Goal: Communication & Community: Ask a question

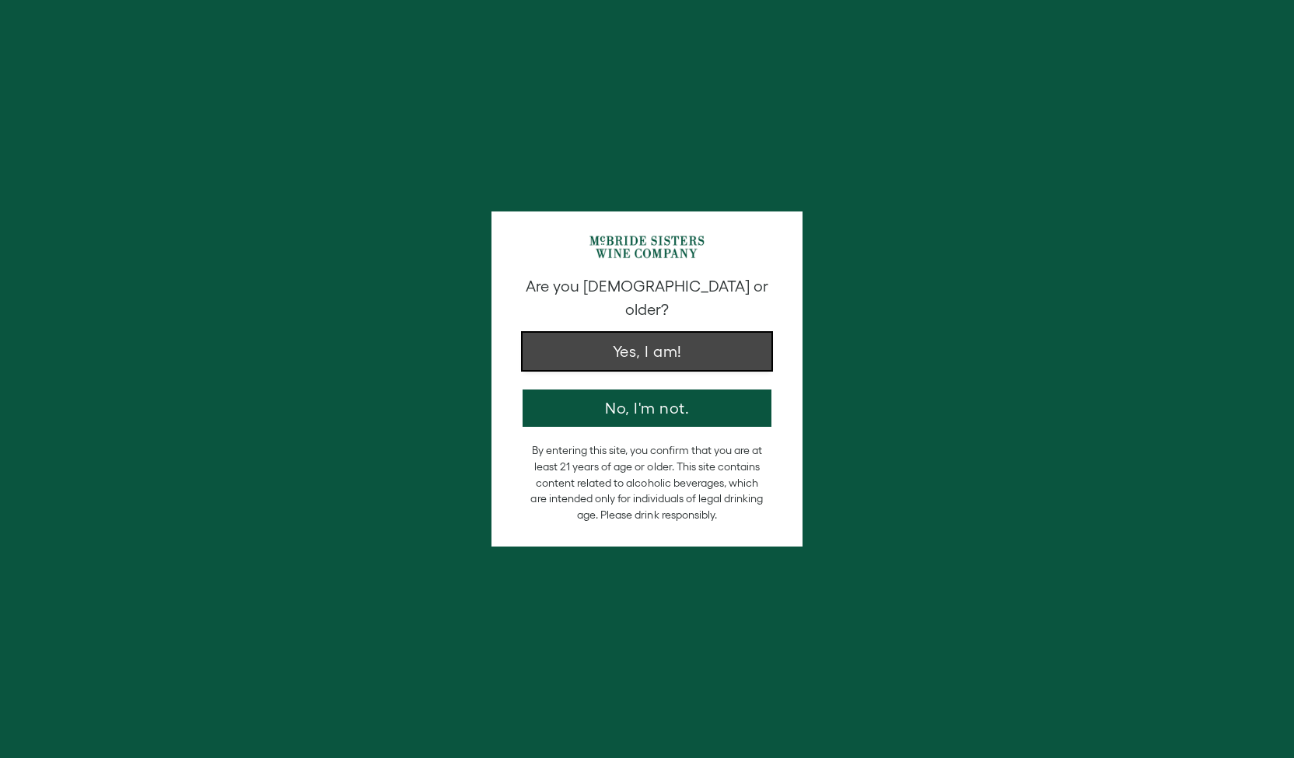
click at [548, 333] on button "Yes, I am!" at bounding box center [647, 351] width 249 height 37
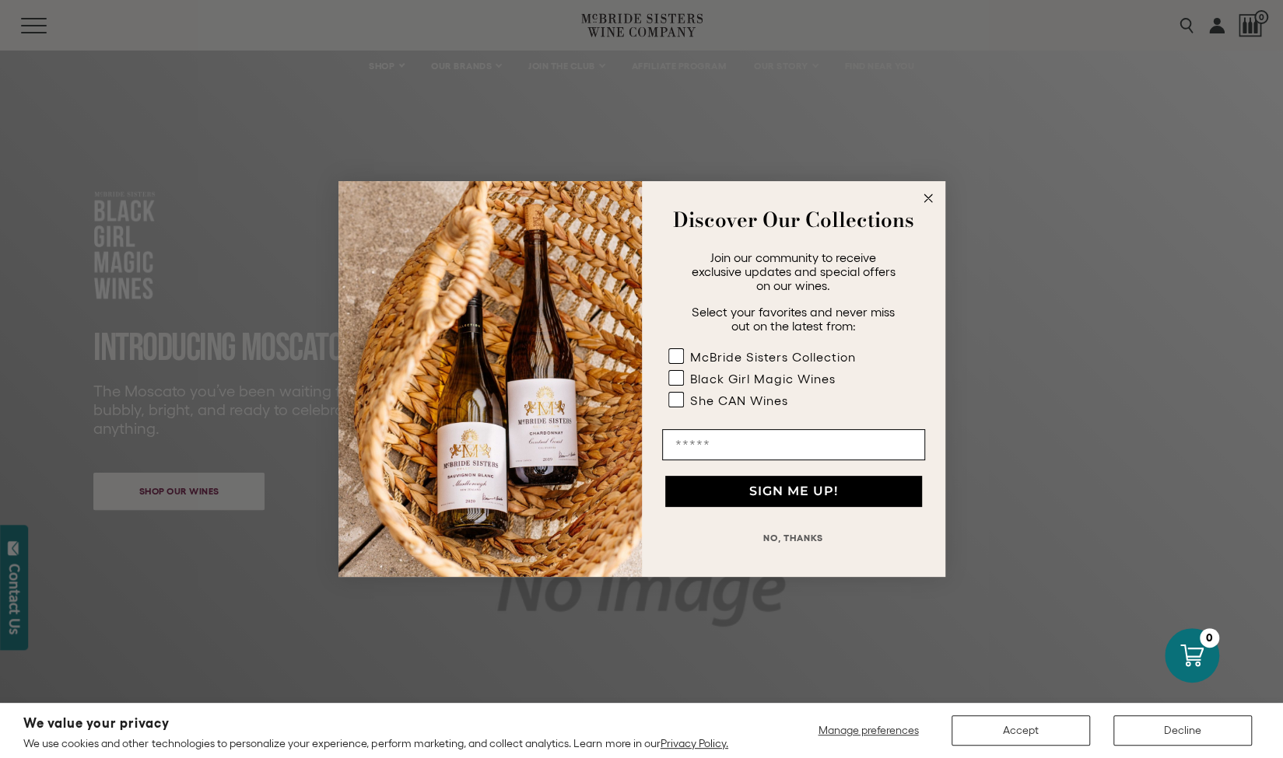
click at [926, 191] on circle "Close dialog" at bounding box center [928, 199] width 18 height 18
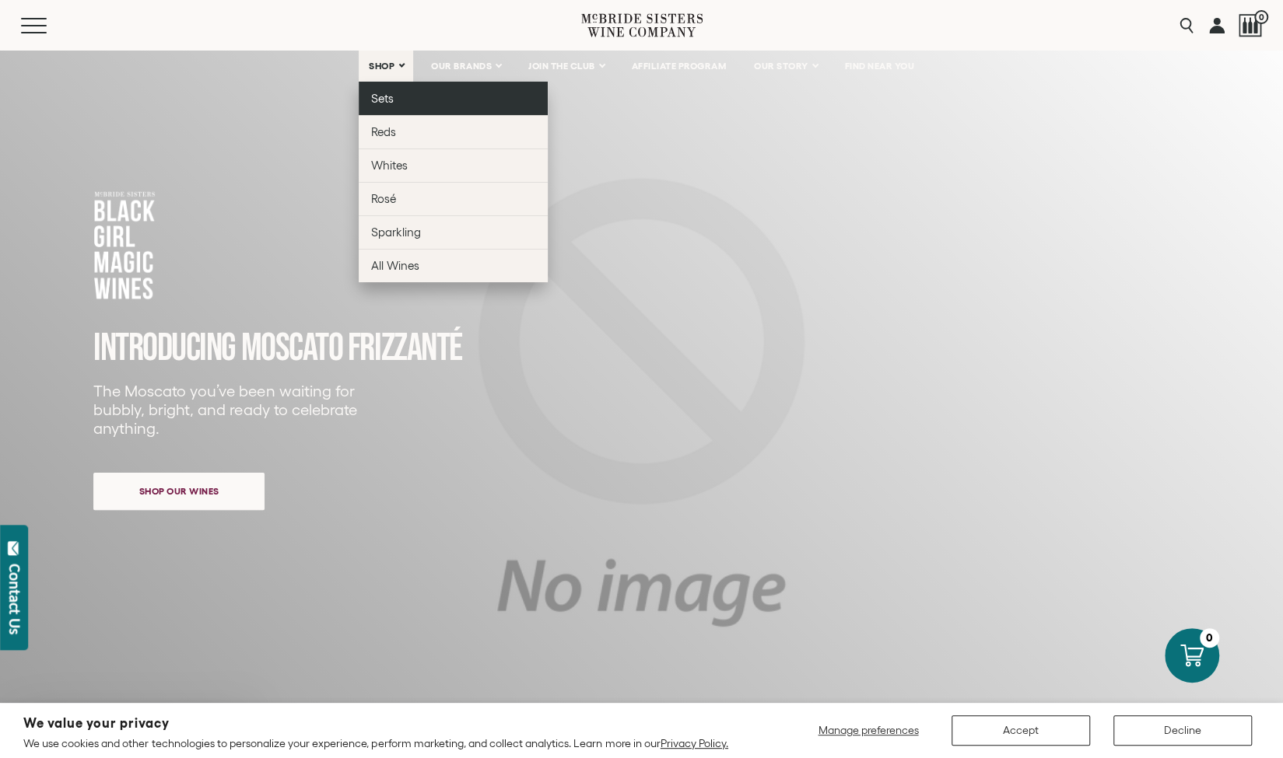
click at [391, 97] on link "Sets" at bounding box center [453, 98] width 189 height 33
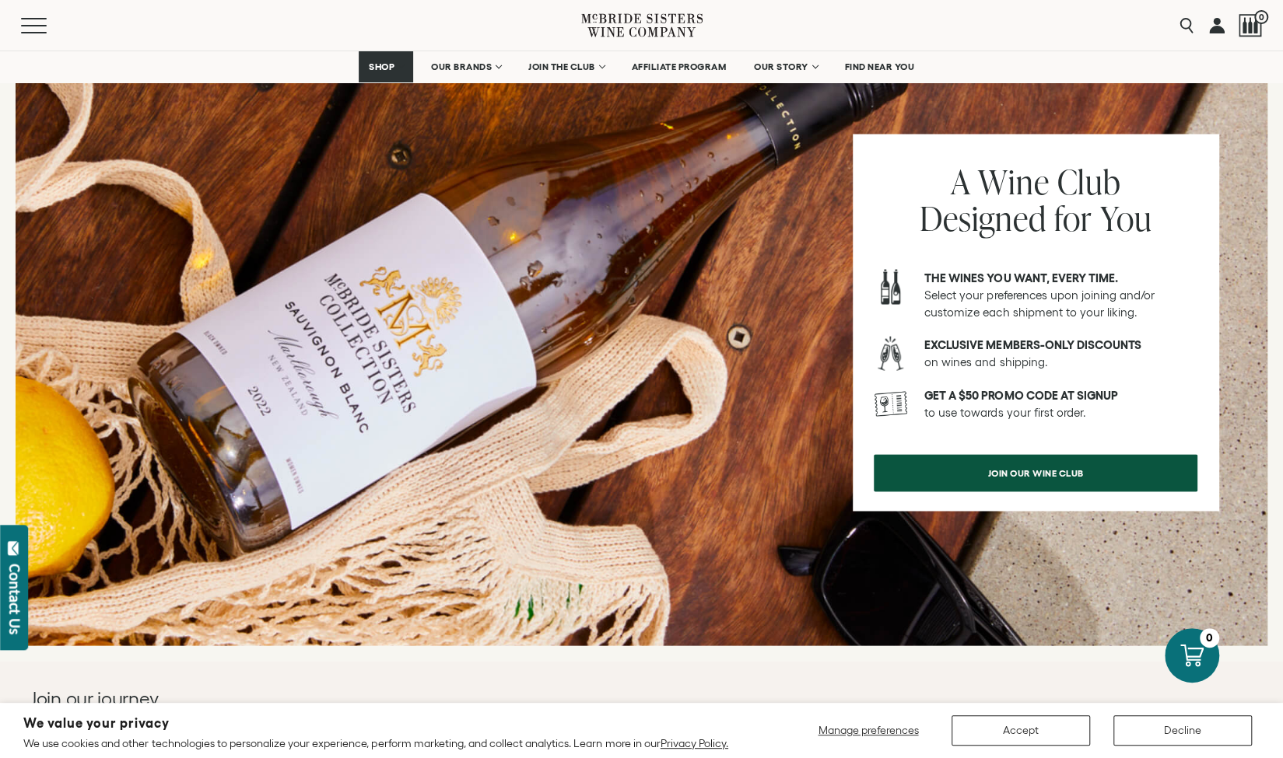
scroll to position [607, 0]
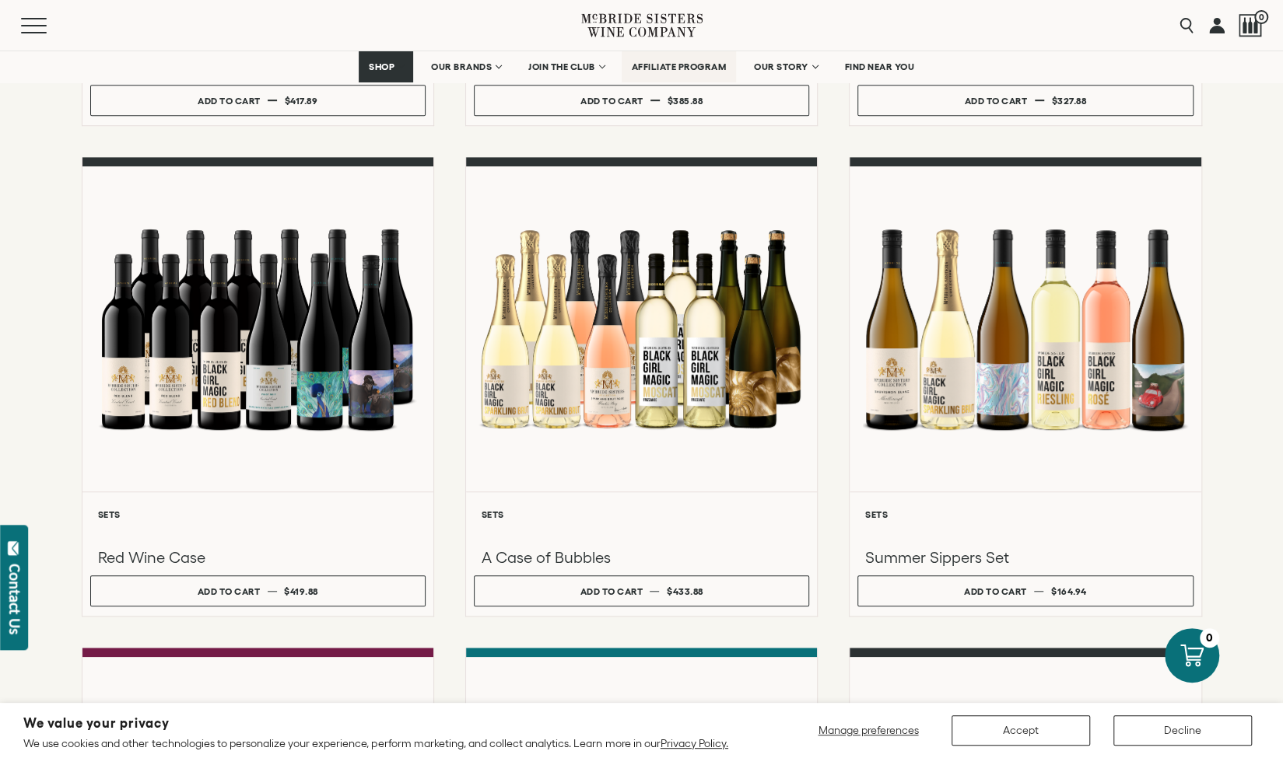
click at [680, 65] on span "AFFILIATE PROGRAM" at bounding box center [679, 66] width 95 height 11
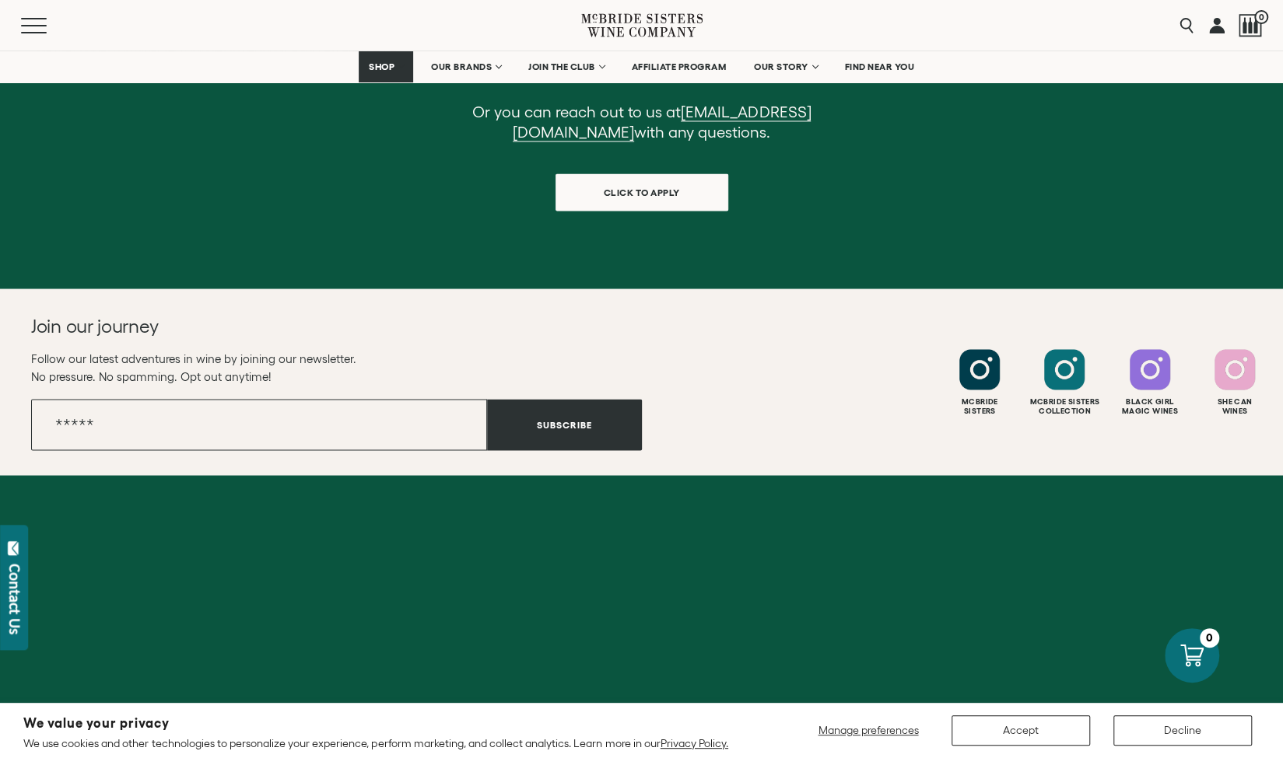
scroll to position [1608, 0]
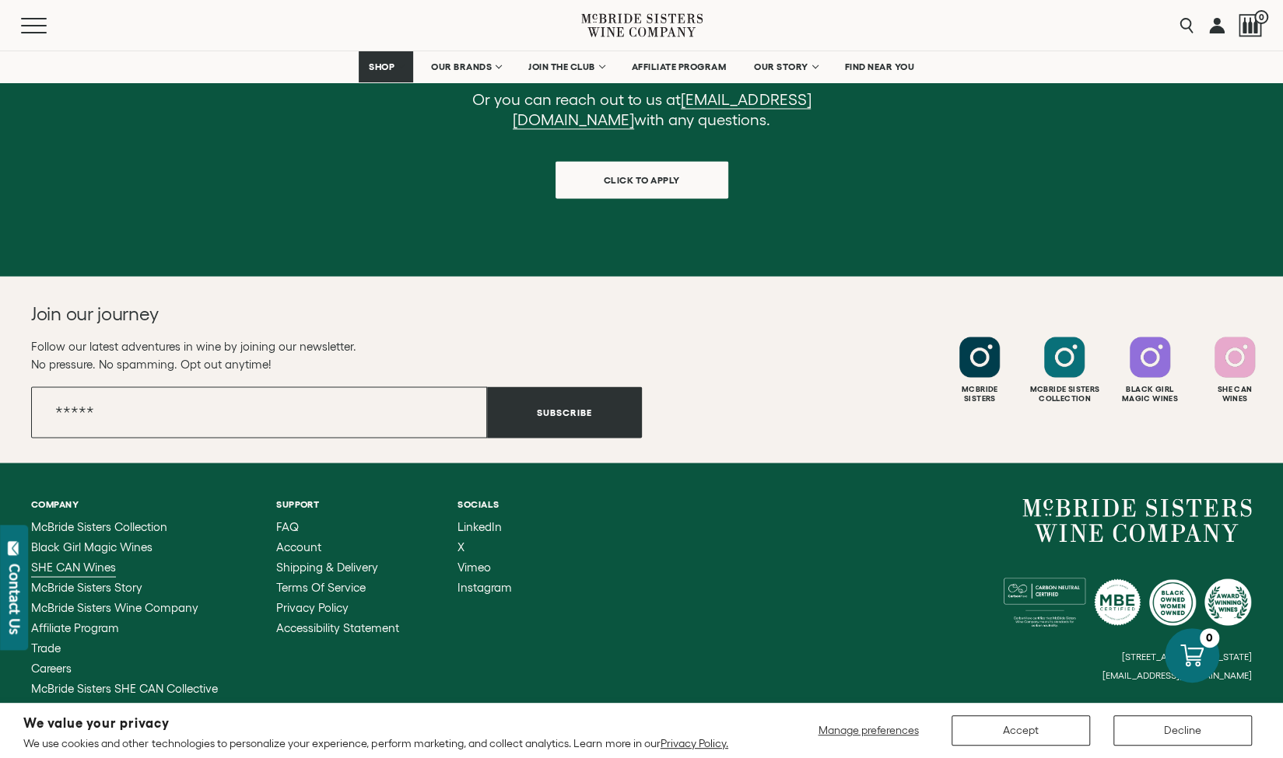
click at [110, 569] on span "SHE CAN Wines" at bounding box center [73, 566] width 85 height 13
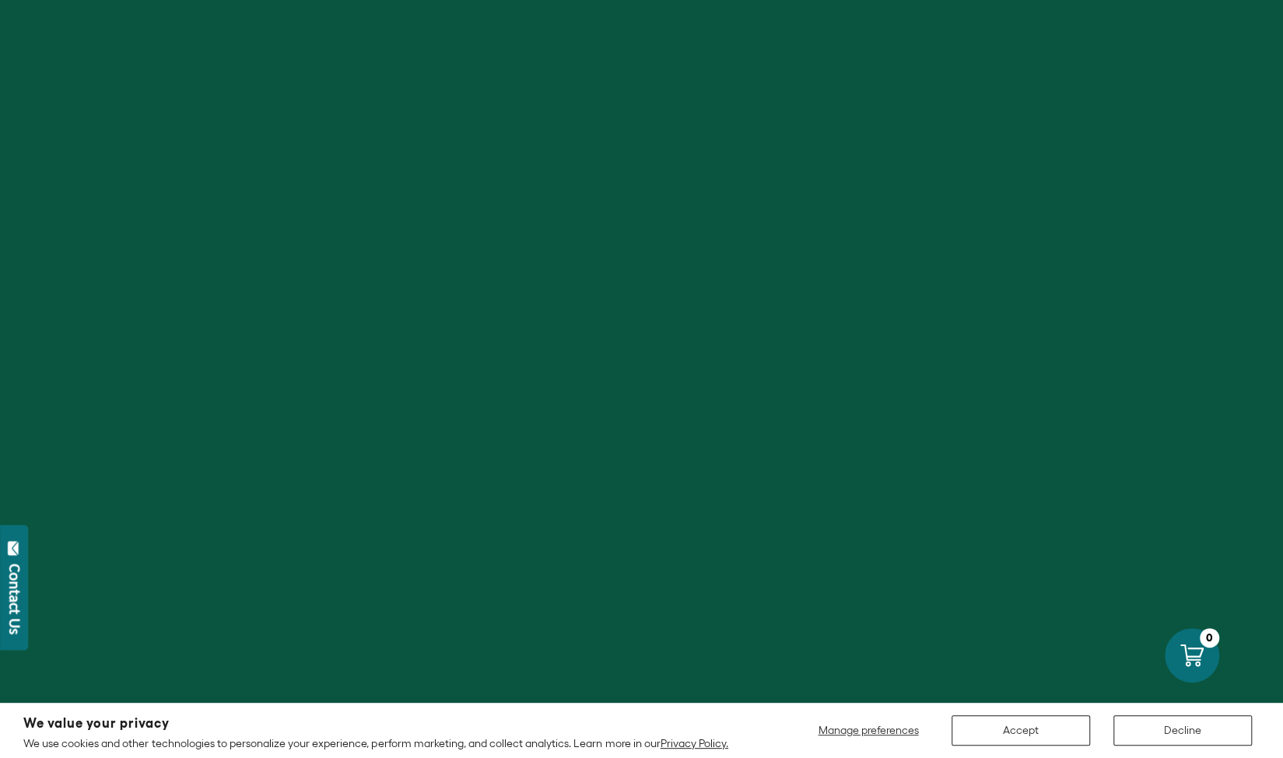
scroll to position [1608, 0]
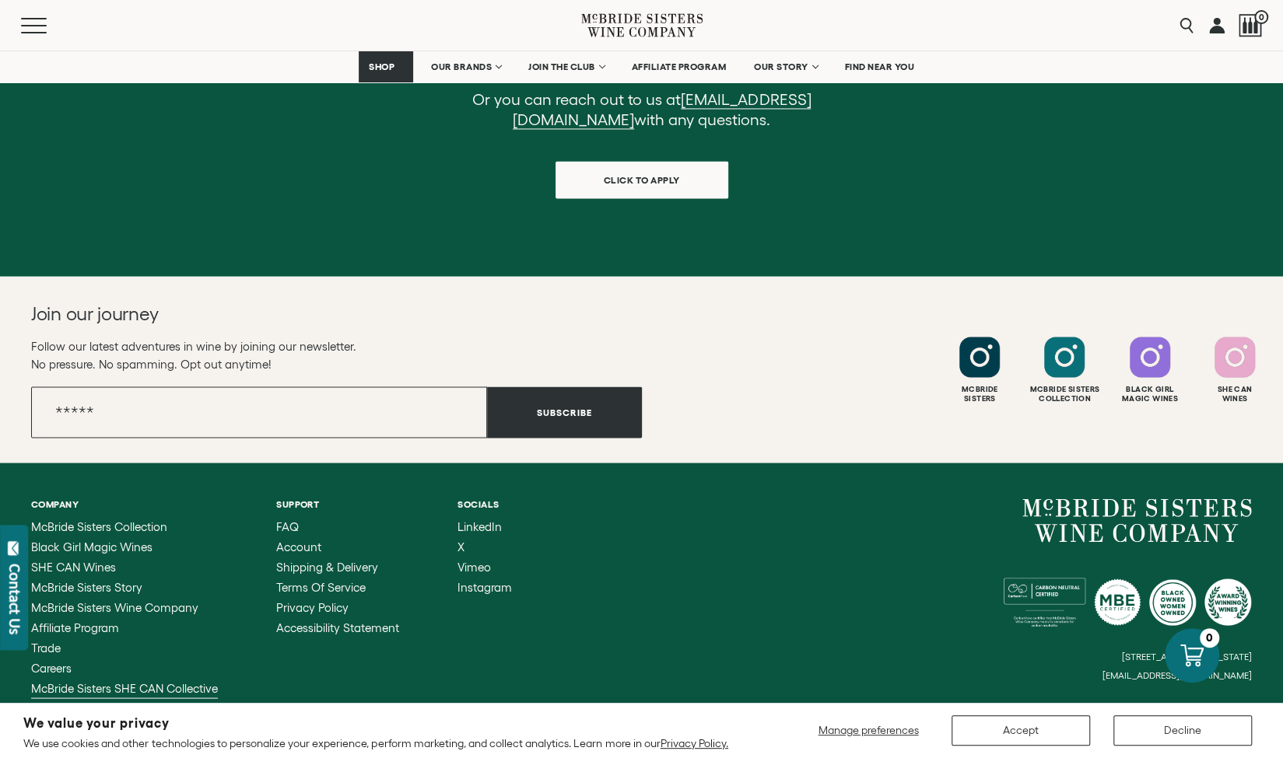
click at [129, 690] on span "McBride Sisters SHE CAN Collective" at bounding box center [124, 687] width 187 height 13
click at [105, 558] on div "McBride Sisters Collection Black Girl Magic Wines SHE CAN Wines McBride Sisters…" at bounding box center [124, 607] width 187 height 174
click at [104, 568] on span "SHE CAN Wines" at bounding box center [73, 566] width 85 height 13
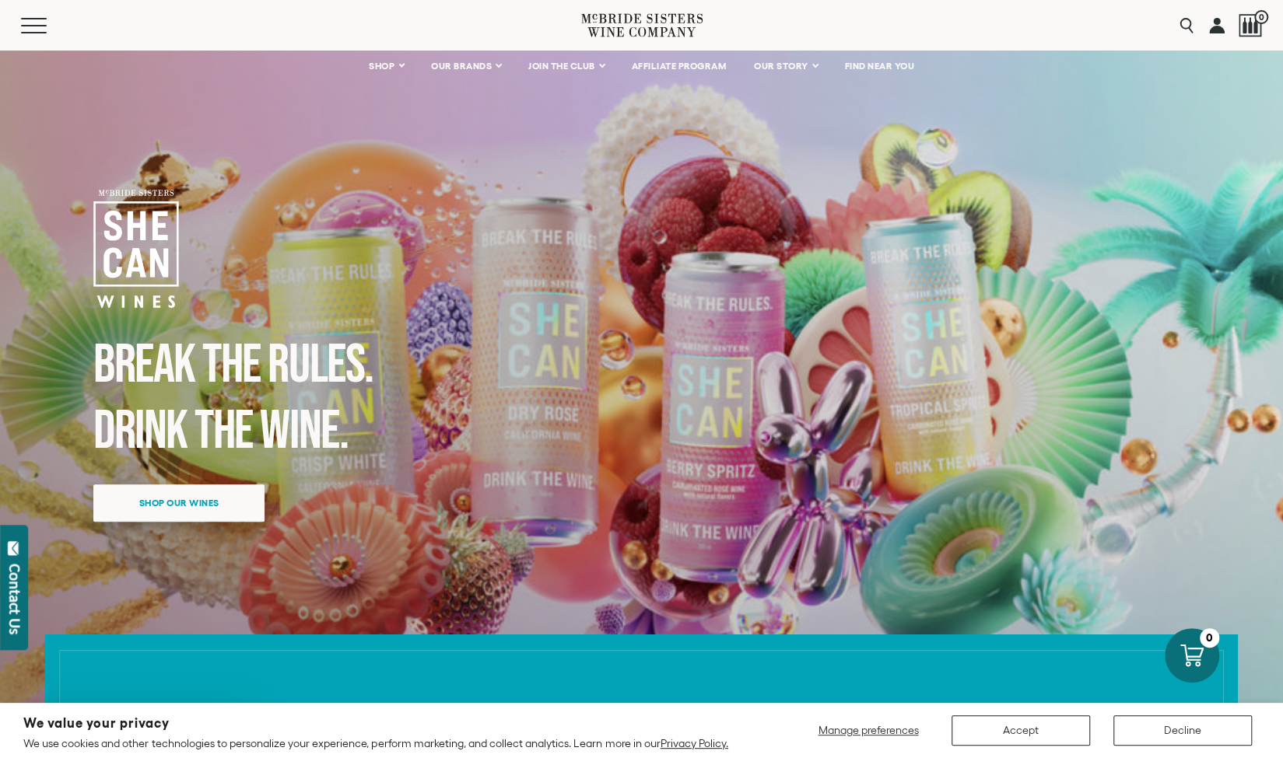
click at [195, 498] on span "Shop our wines" at bounding box center [179, 503] width 135 height 30
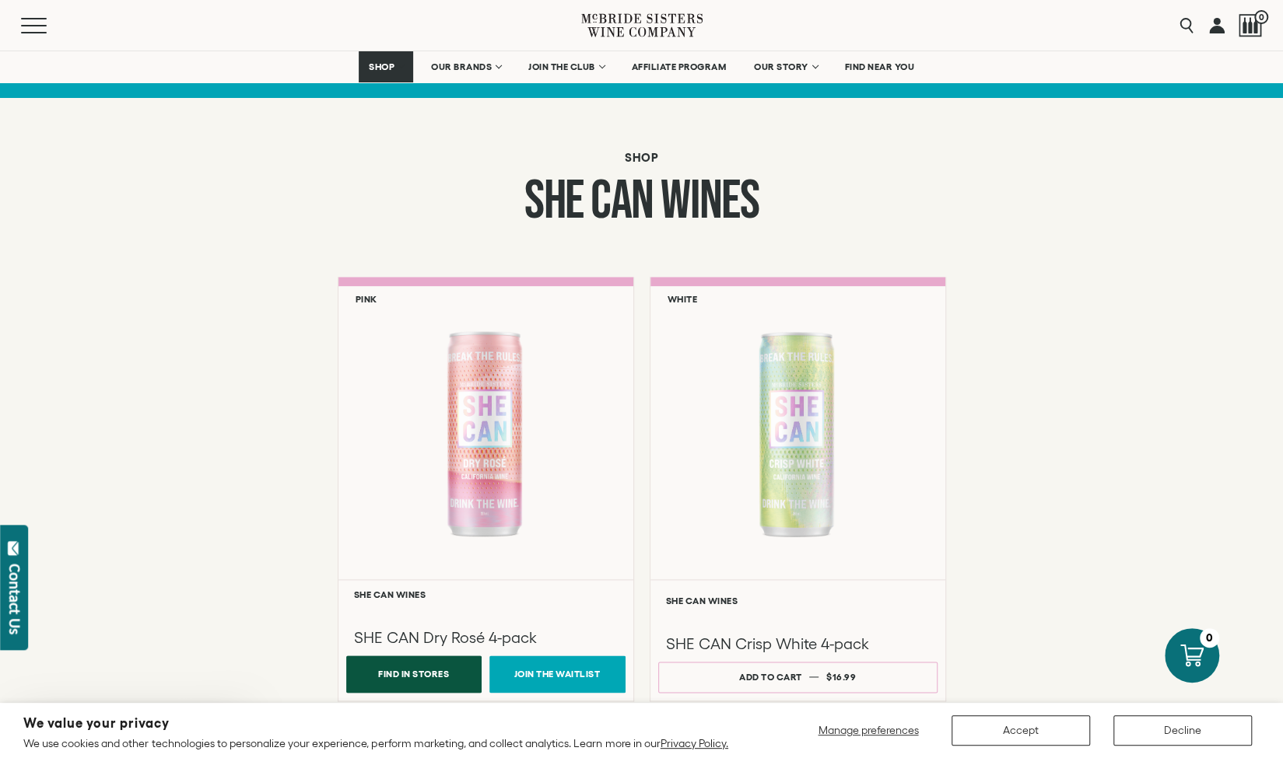
scroll to position [1056, 0]
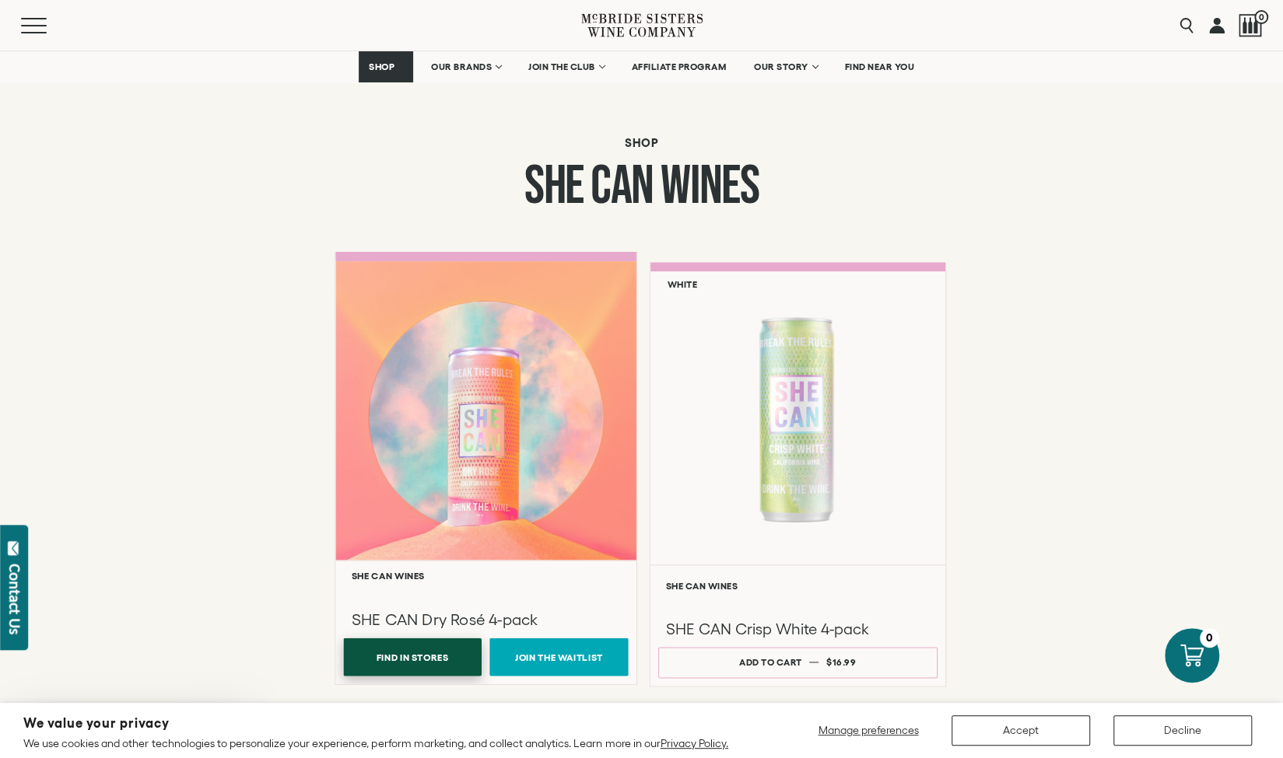
click at [443, 652] on button "Find In Stores" at bounding box center [412, 657] width 138 height 38
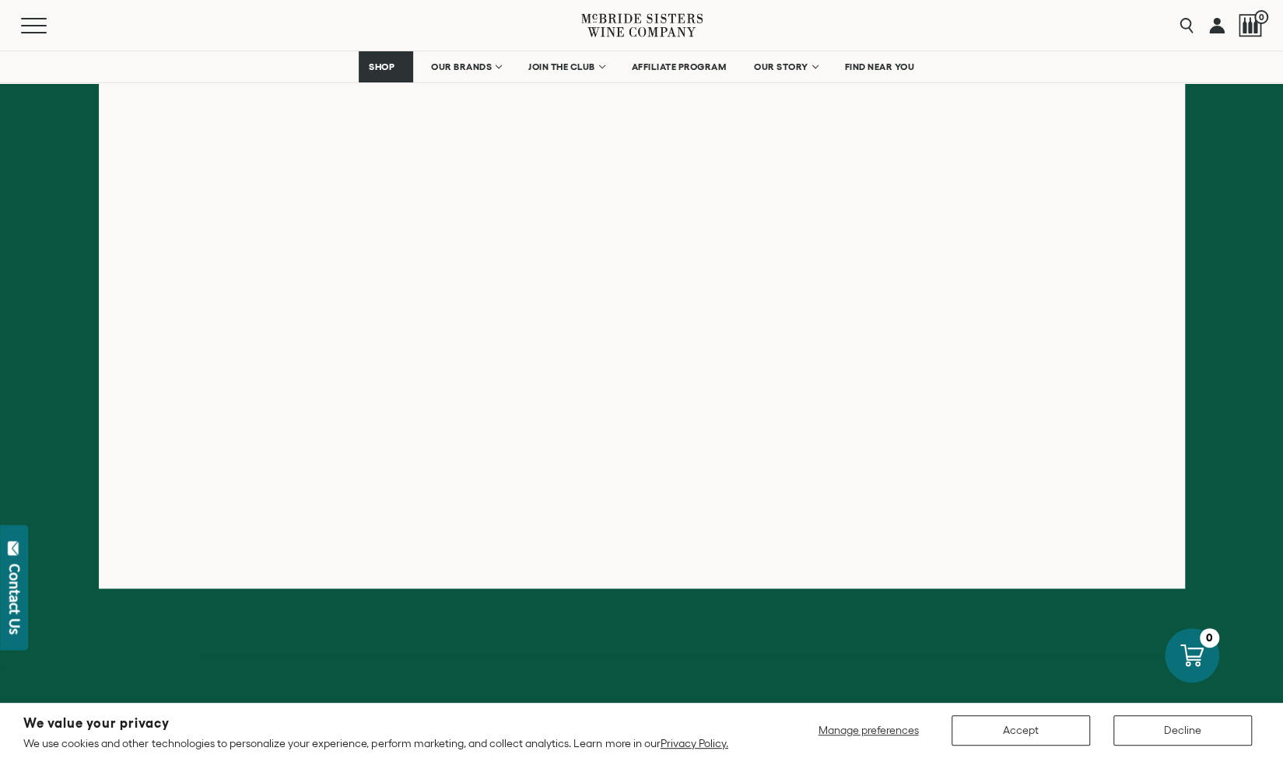
scroll to position [370, 0]
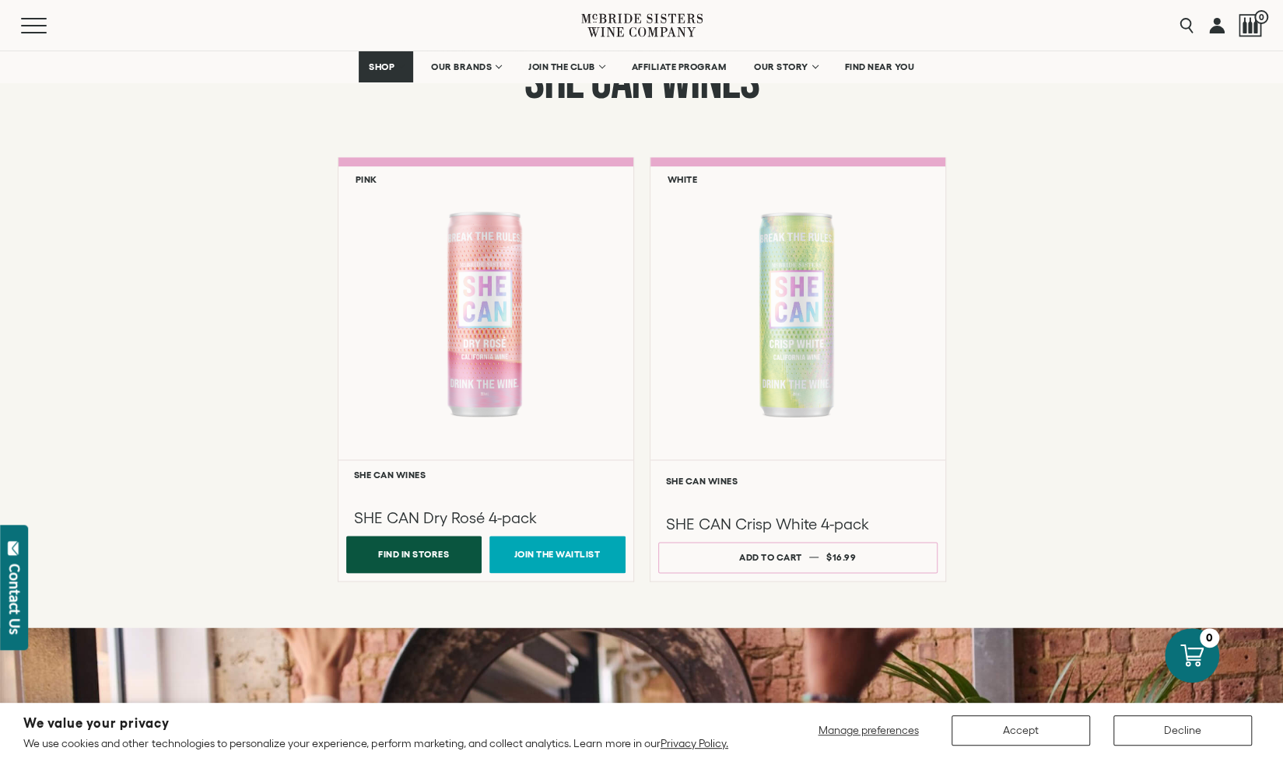
scroll to position [1158, 0]
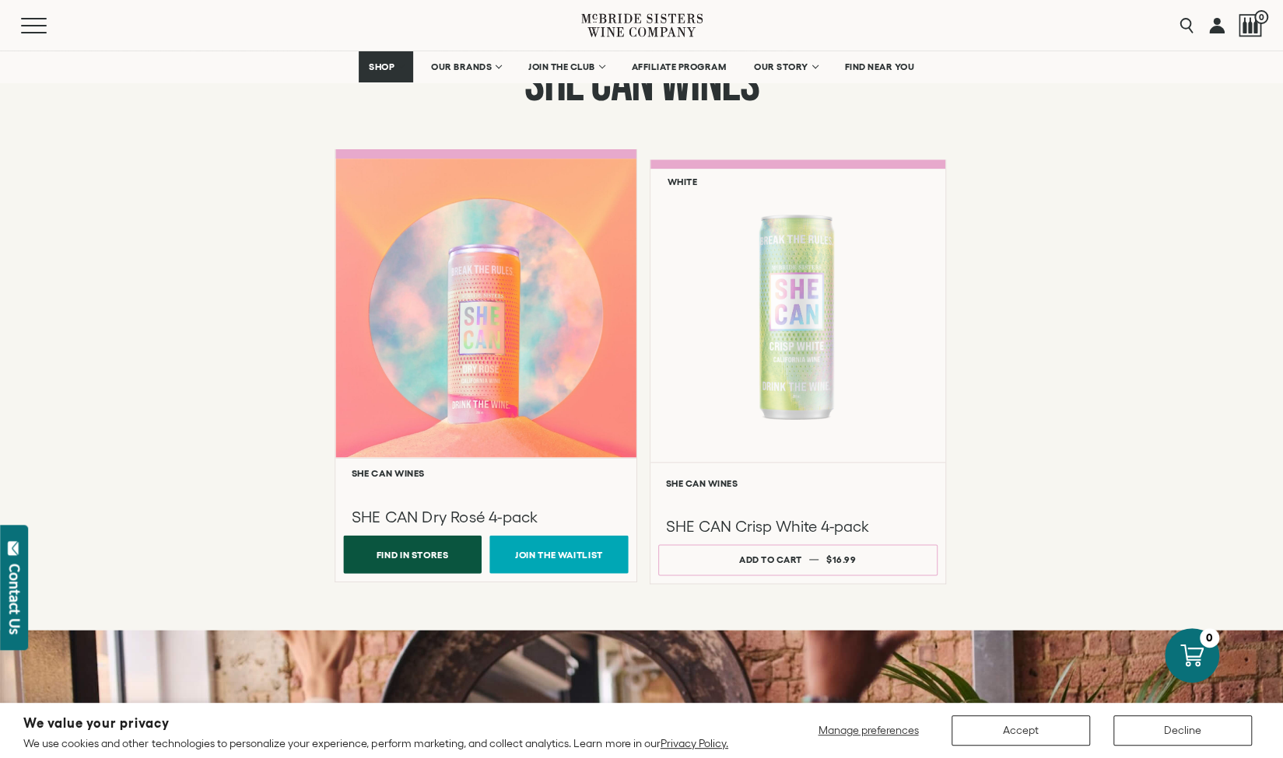
click at [524, 279] on div at bounding box center [485, 308] width 301 height 300
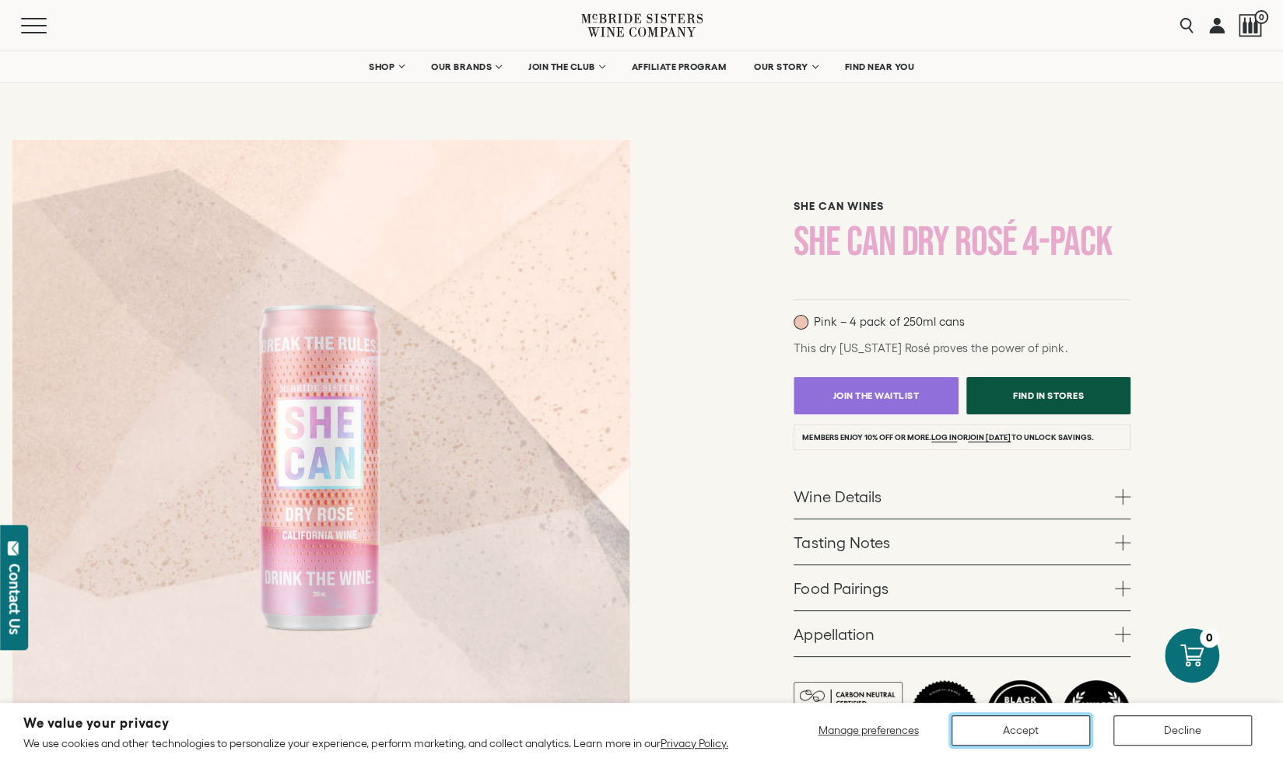
click at [1053, 736] on button "Accept" at bounding box center [1020, 731] width 138 height 30
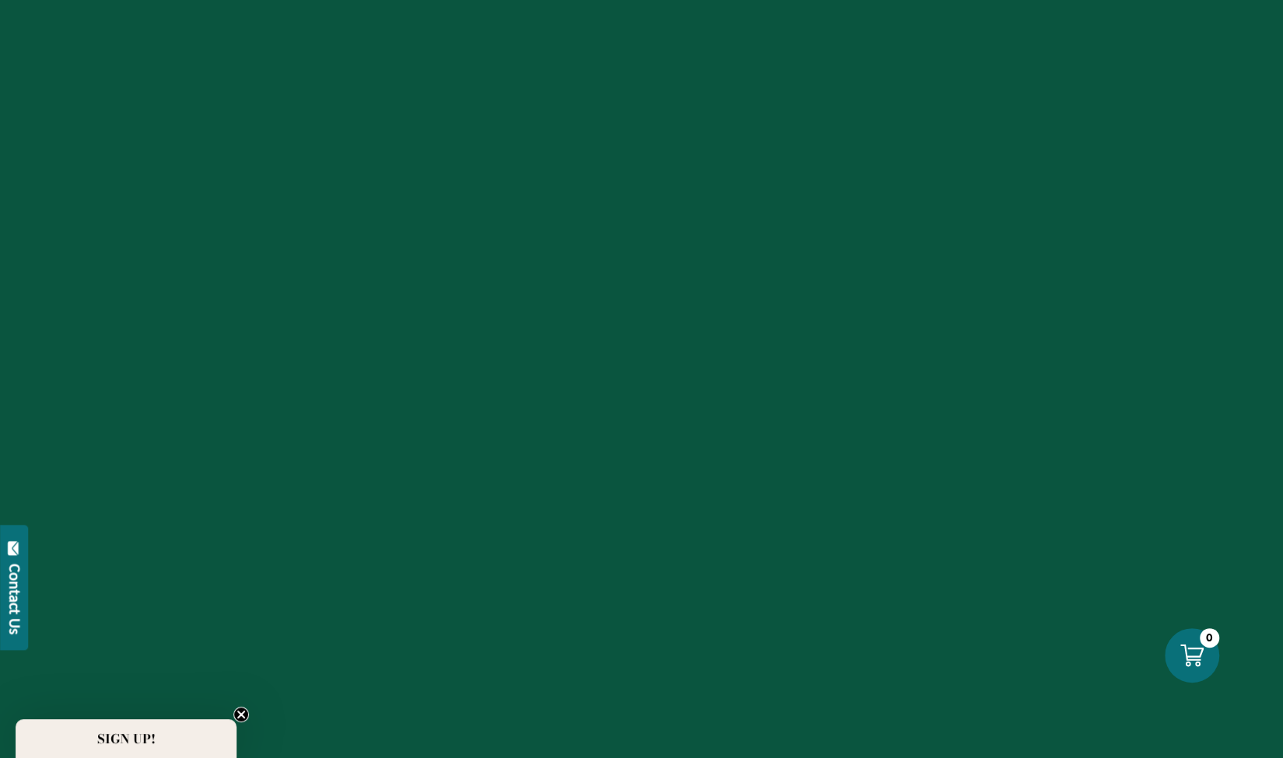
scroll to position [1158, 0]
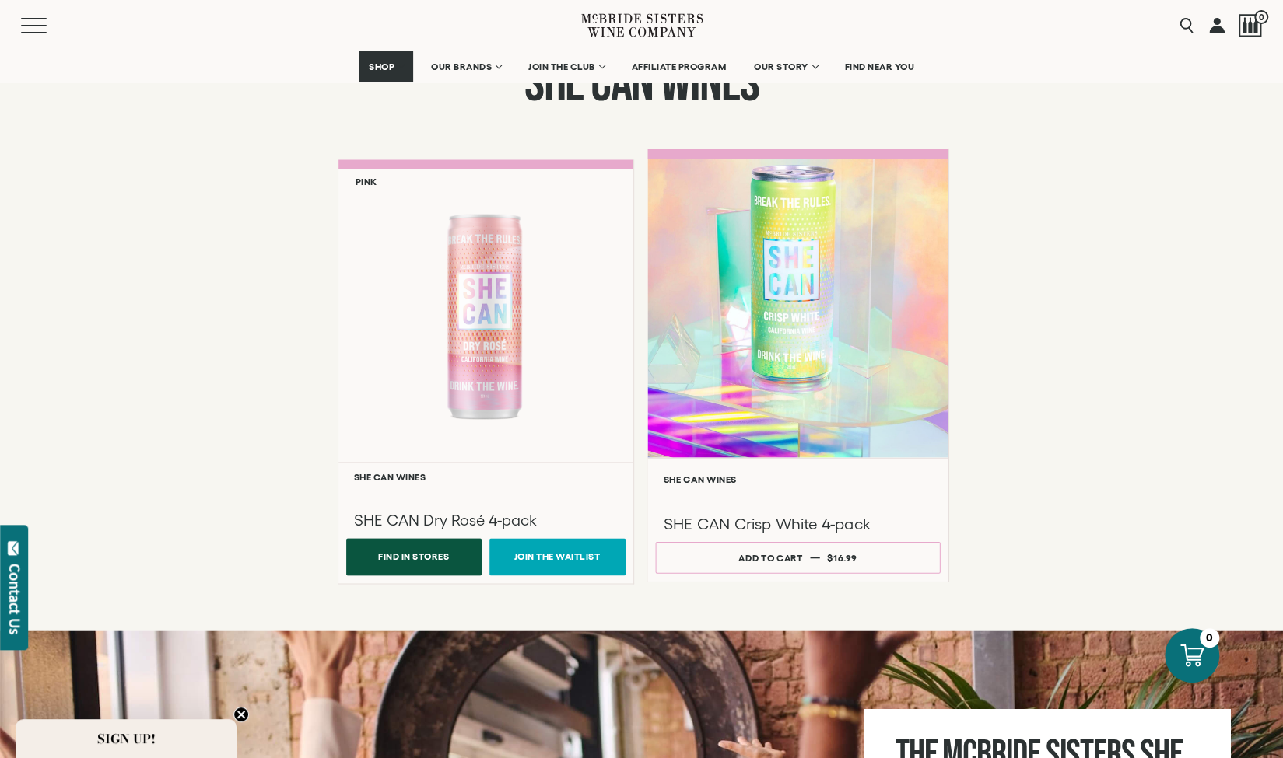
click at [736, 401] on div at bounding box center [797, 308] width 301 height 300
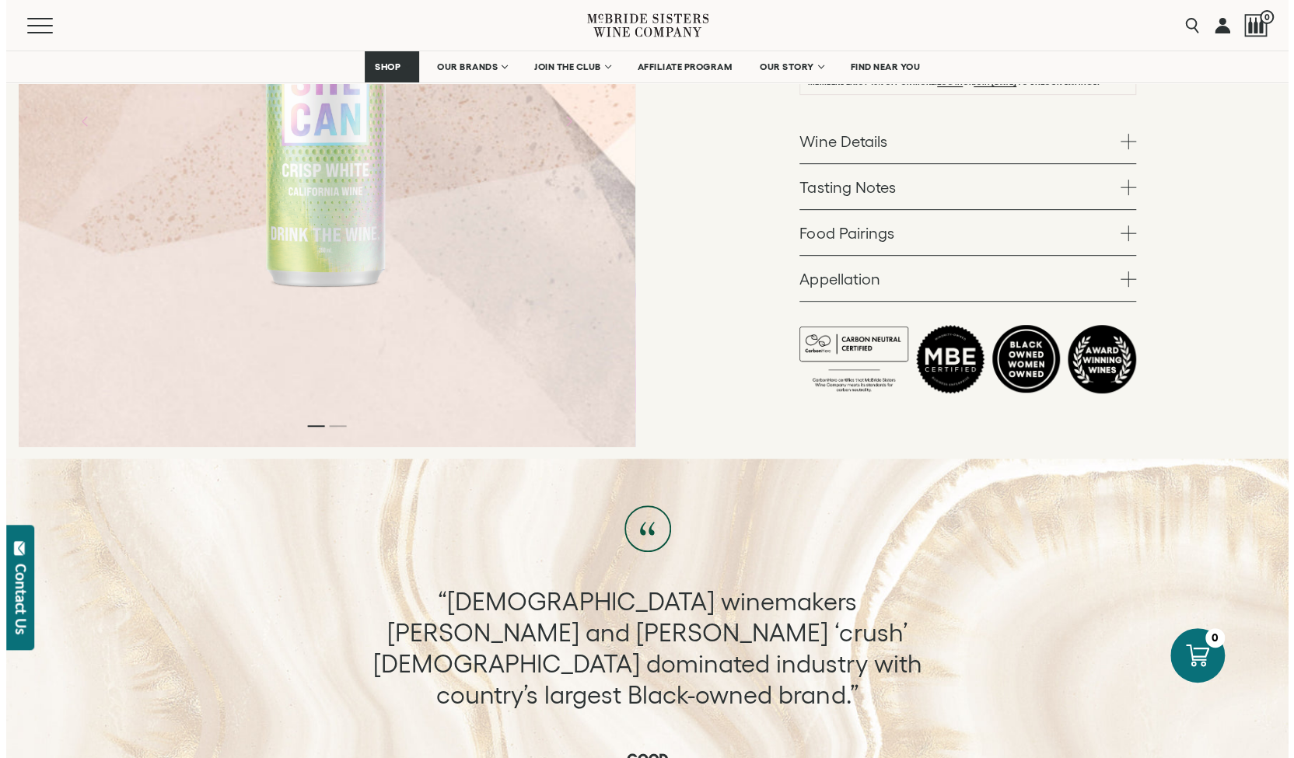
scroll to position [206, 0]
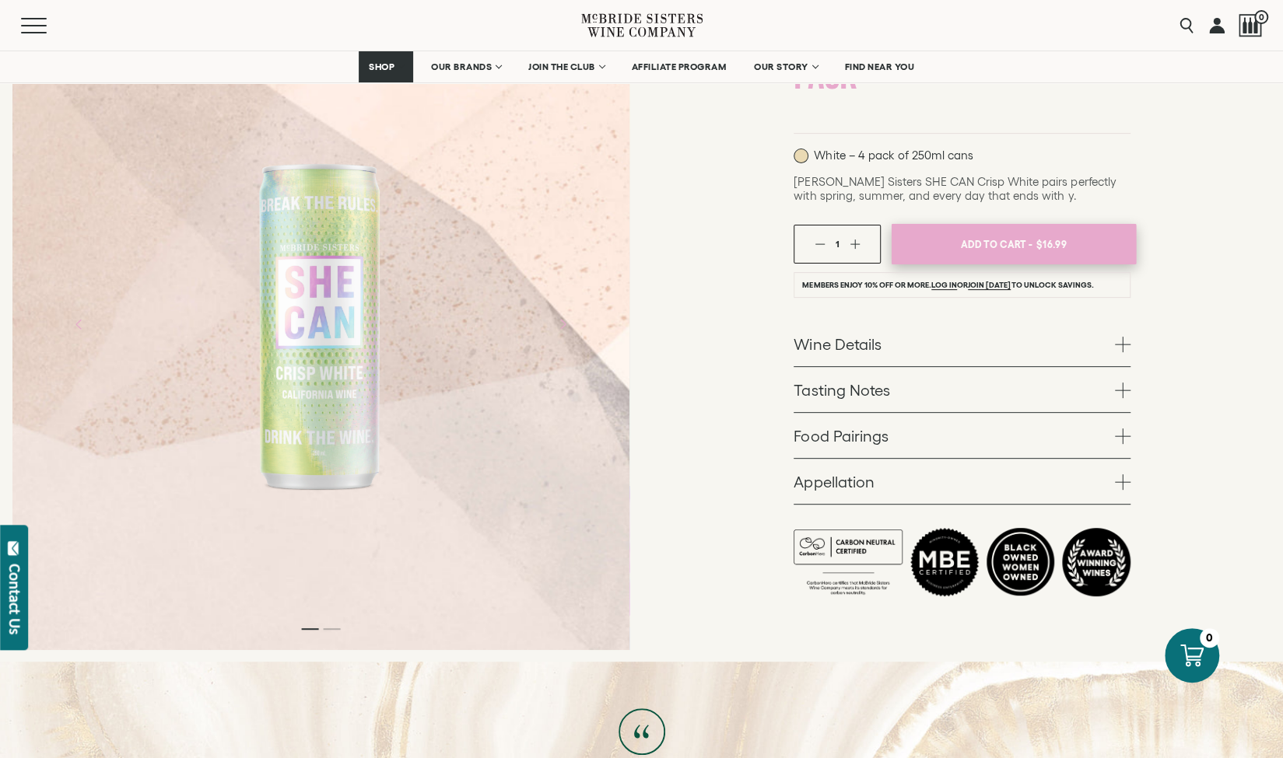
click at [984, 239] on span "Add To Cart -" at bounding box center [997, 244] width 72 height 23
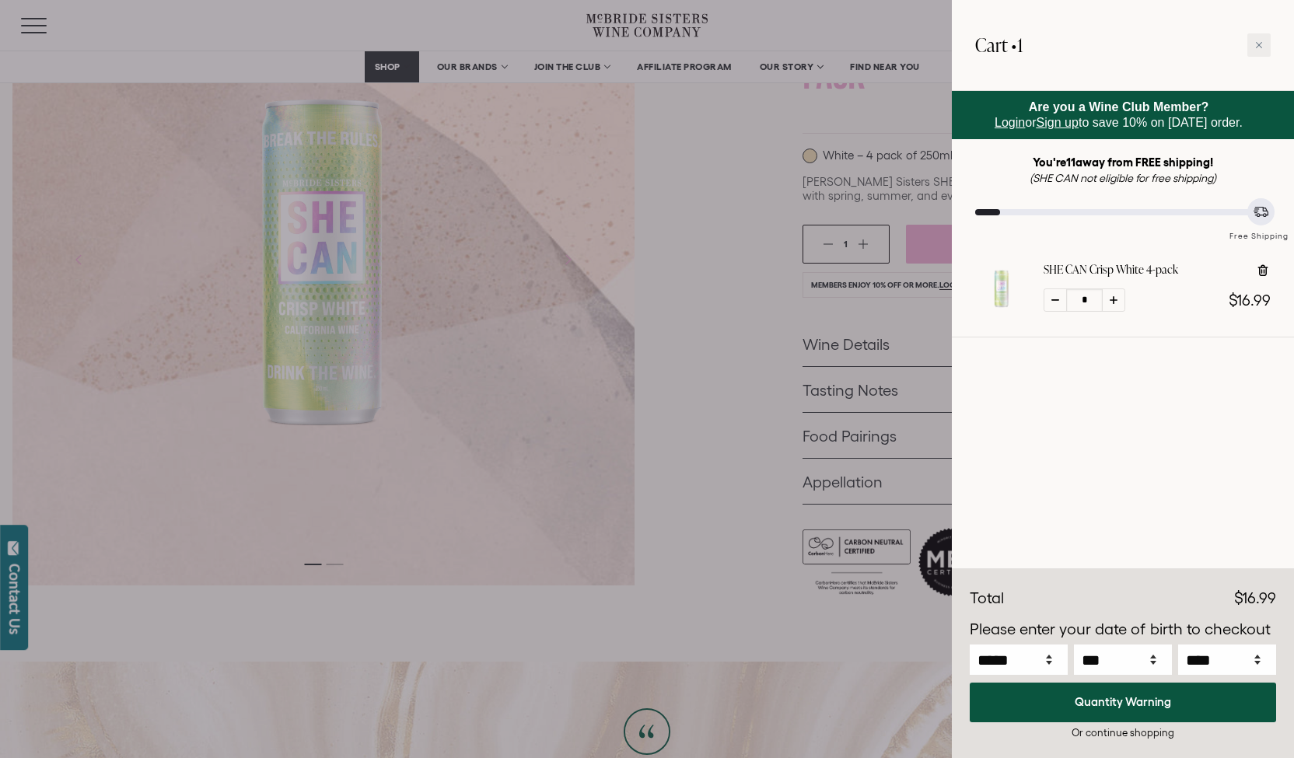
click at [702, 469] on div at bounding box center [647, 379] width 1294 height 758
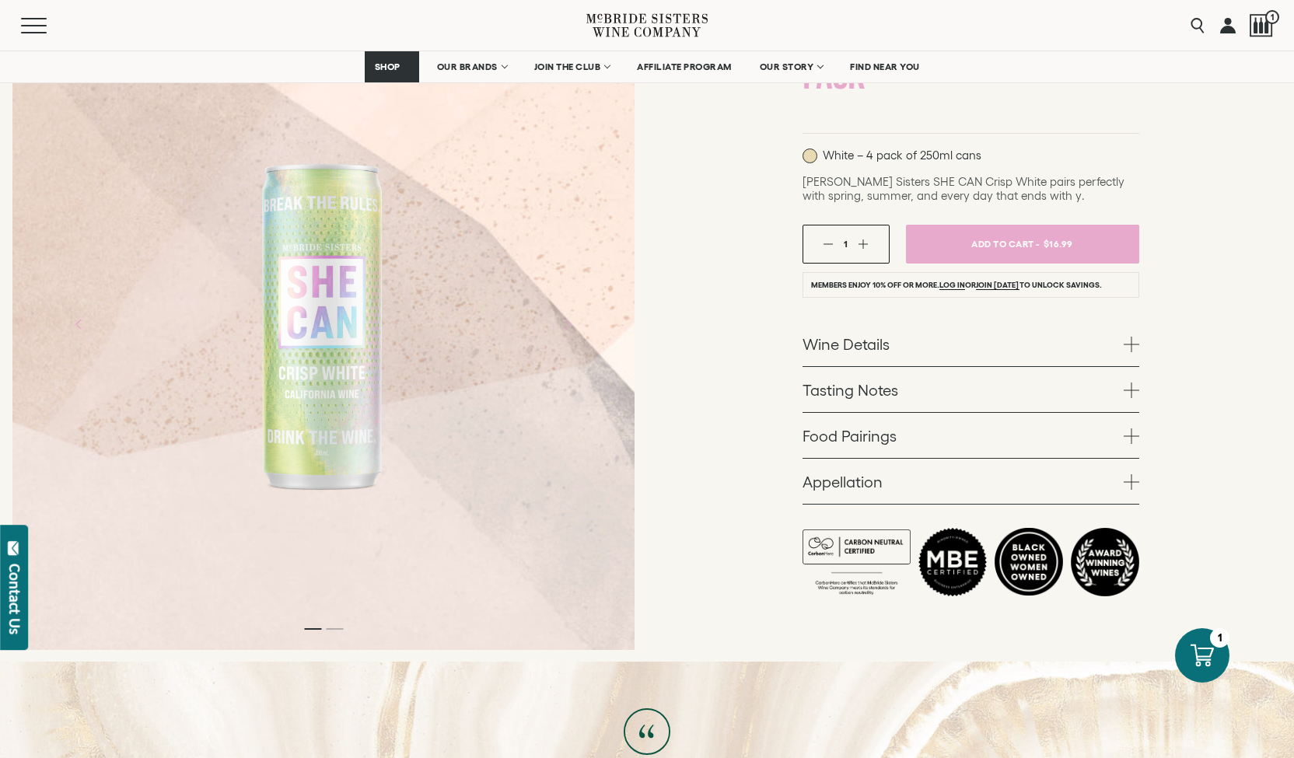
drag, startPoint x: 1294, startPoint y: 117, endPoint x: 1285, endPoint y: 271, distance: 154.3
click at [1282, 271] on div "SHE CAN Wines SHE CAN Crisp White 4-pack White – 4 pack of 250ml cans 1" at bounding box center [970, 291] width 647 height 741
click at [14, 573] on div "Contact Us" at bounding box center [15, 599] width 16 height 71
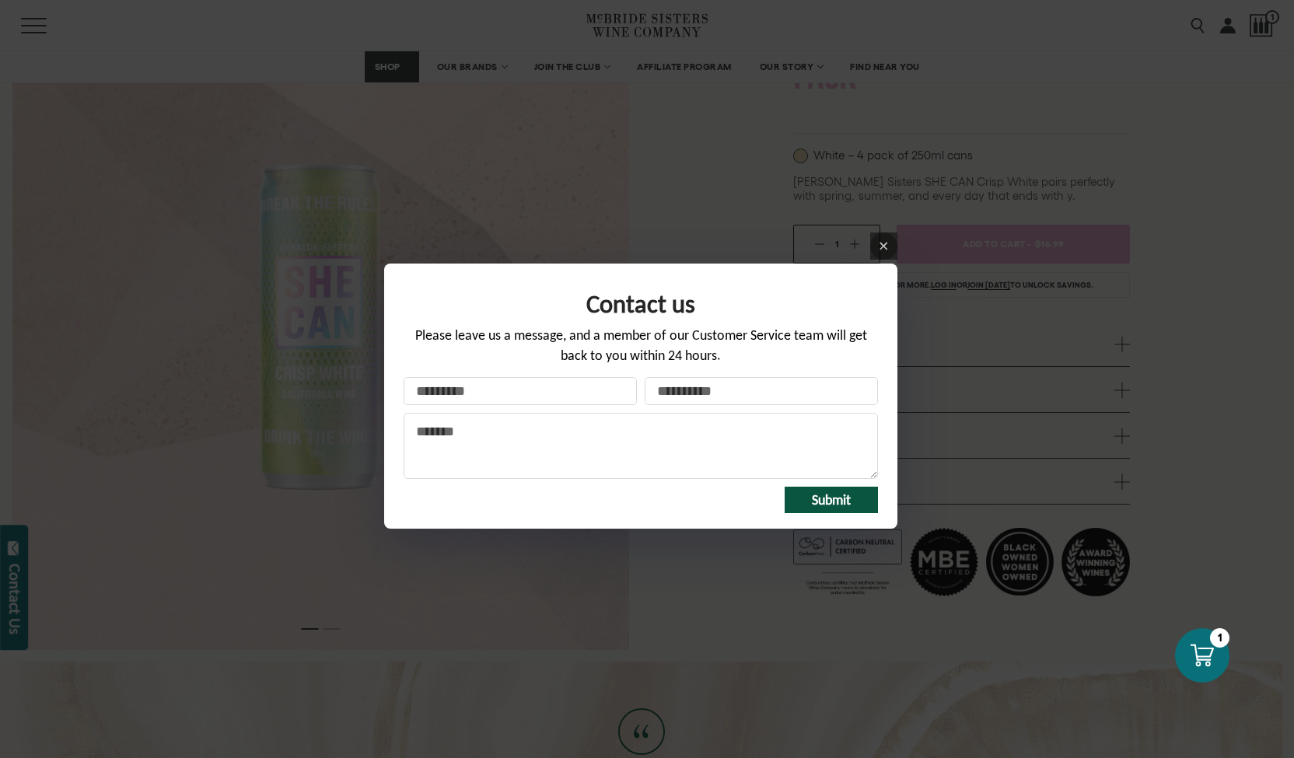
click at [484, 398] on input "Your name" at bounding box center [520, 391] width 233 height 28
type input "**********"
click at [598, 425] on textarea "Message" at bounding box center [641, 446] width 475 height 66
paste textarea "**********"
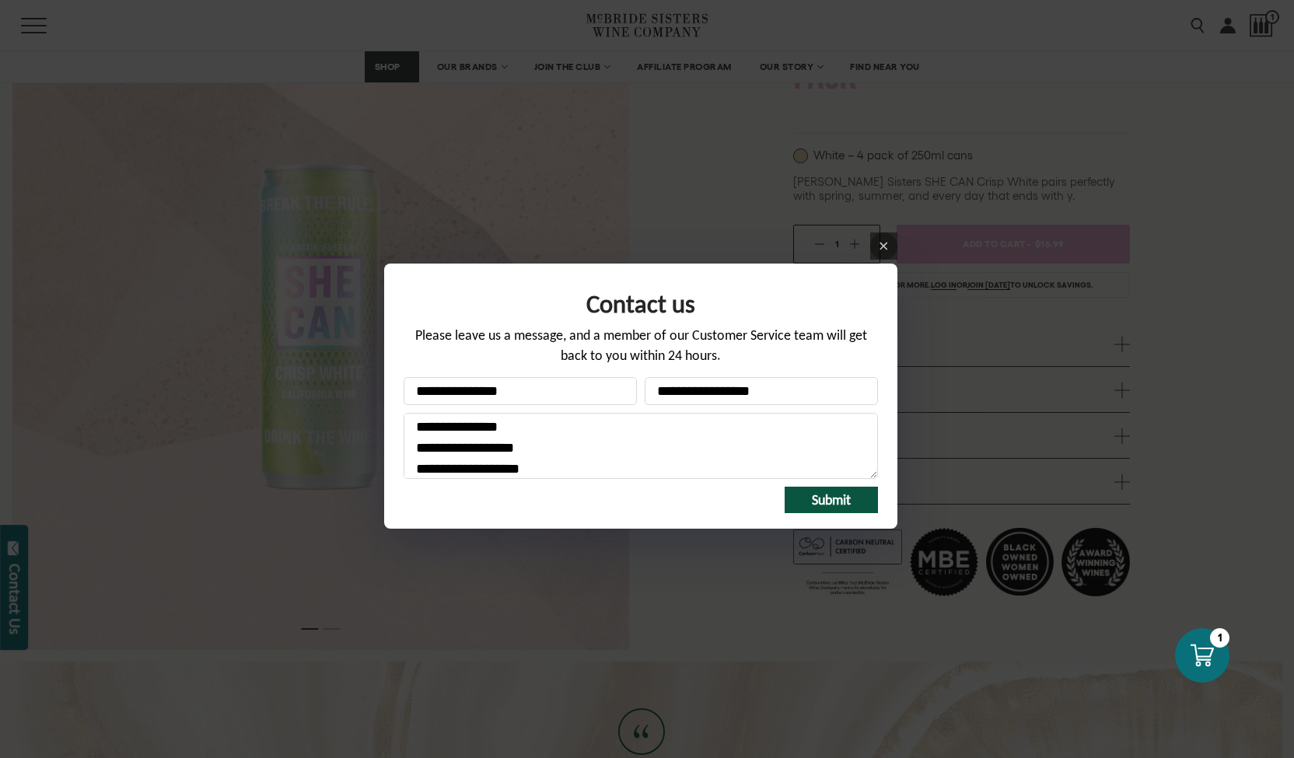
scroll to position [496, 0]
type textarea "**********"
click at [839, 505] on span "Submit" at bounding box center [831, 500] width 39 height 17
